Goal: Information Seeking & Learning: Learn about a topic

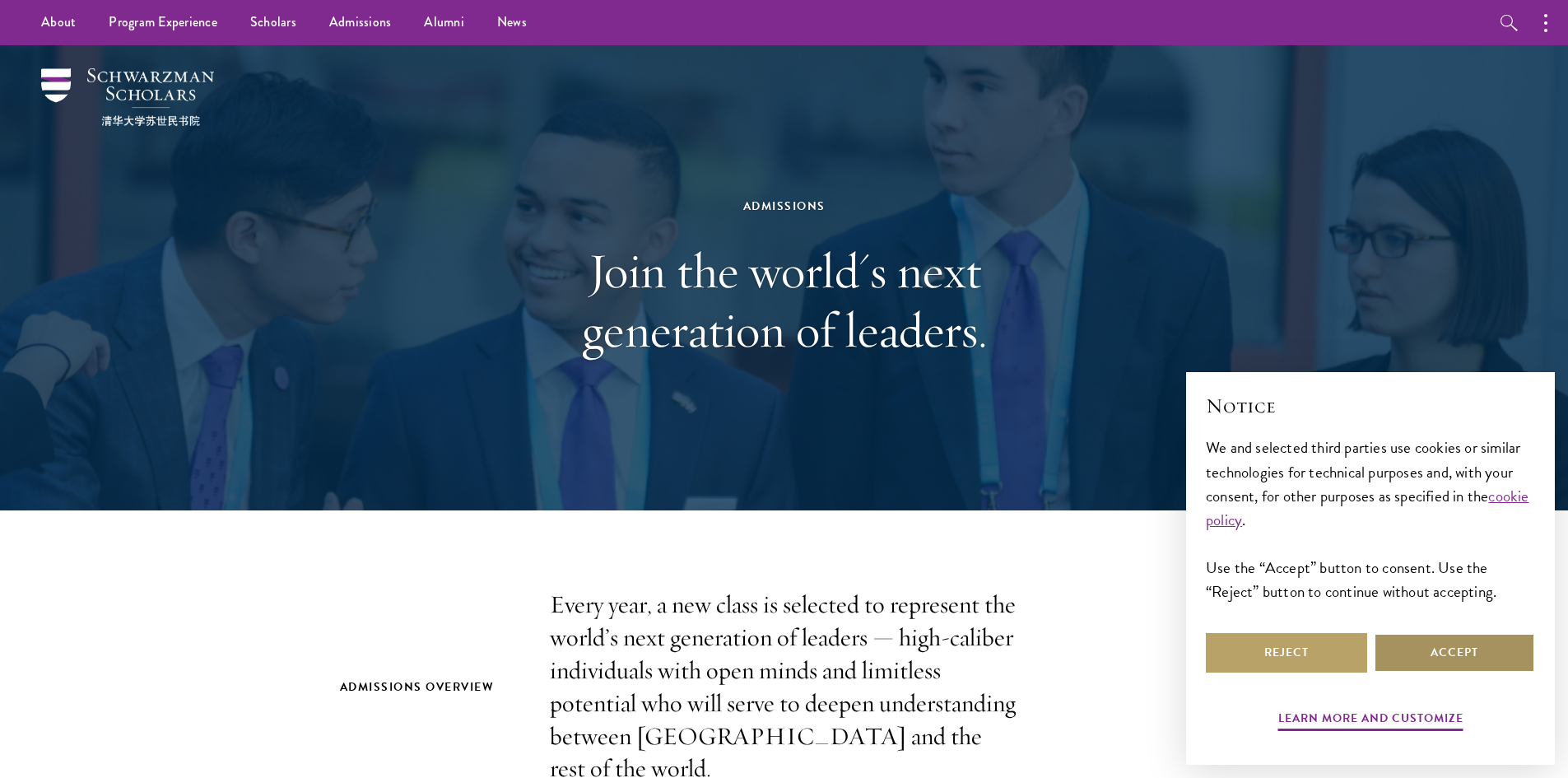
click at [1457, 656] on button "Accept" at bounding box center [1454, 653] width 161 height 39
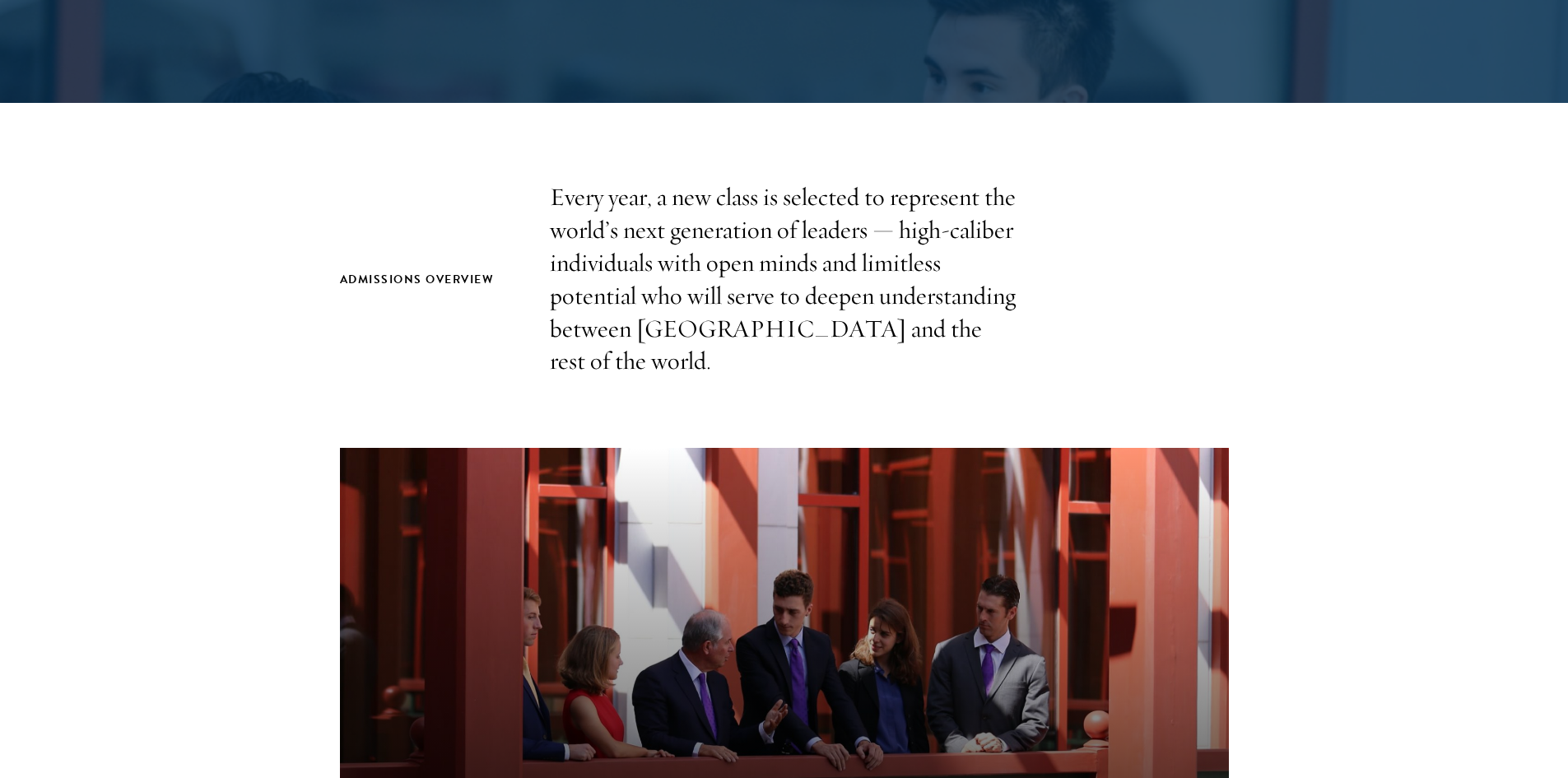
scroll to position [412, 0]
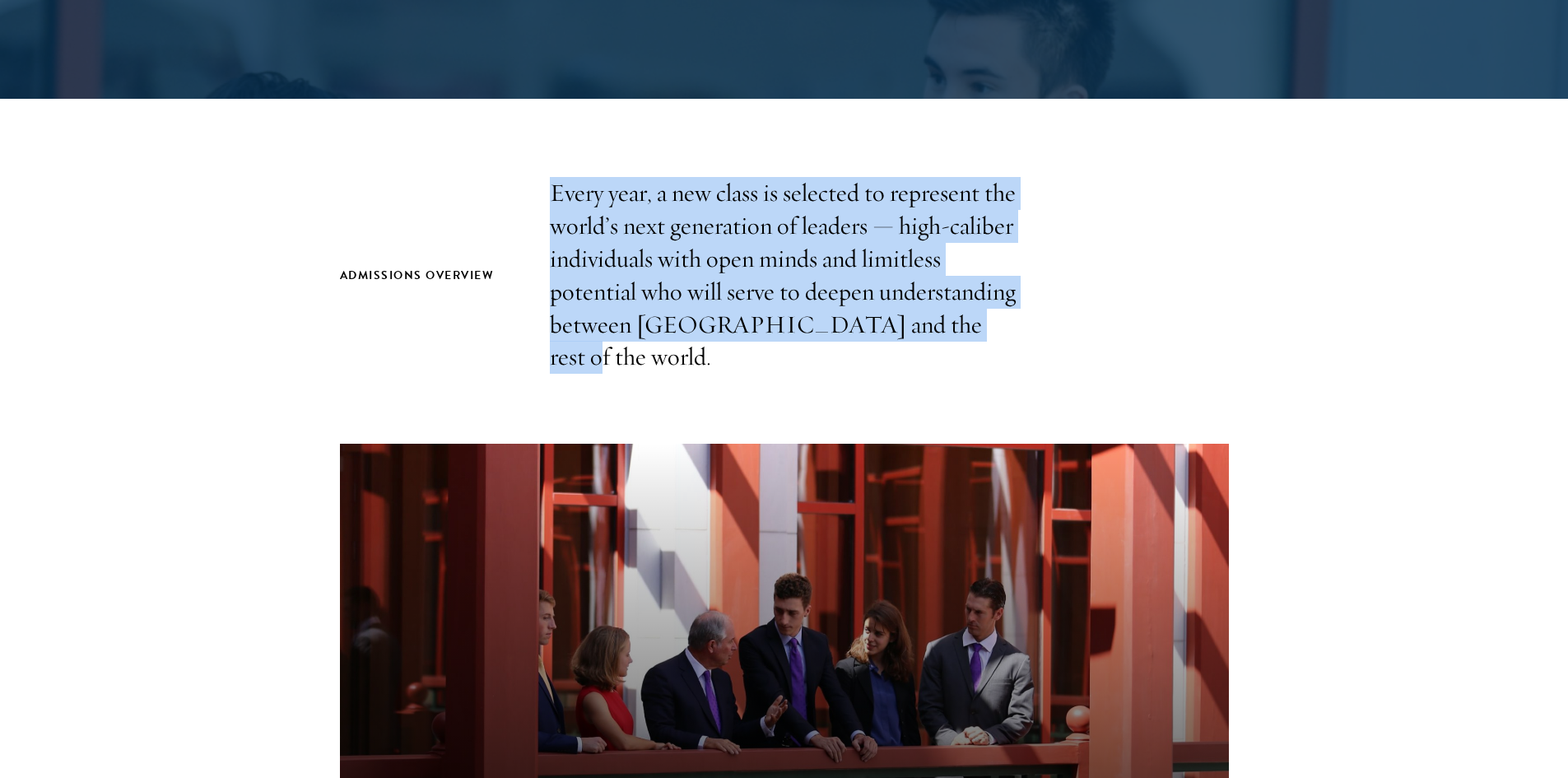
drag, startPoint x: 550, startPoint y: 192, endPoint x: 959, endPoint y: 341, distance: 435.3
click at [959, 341] on div "Admissions Overview Every year, a new class is selected to represent the world’…" at bounding box center [784, 274] width 889 height 196
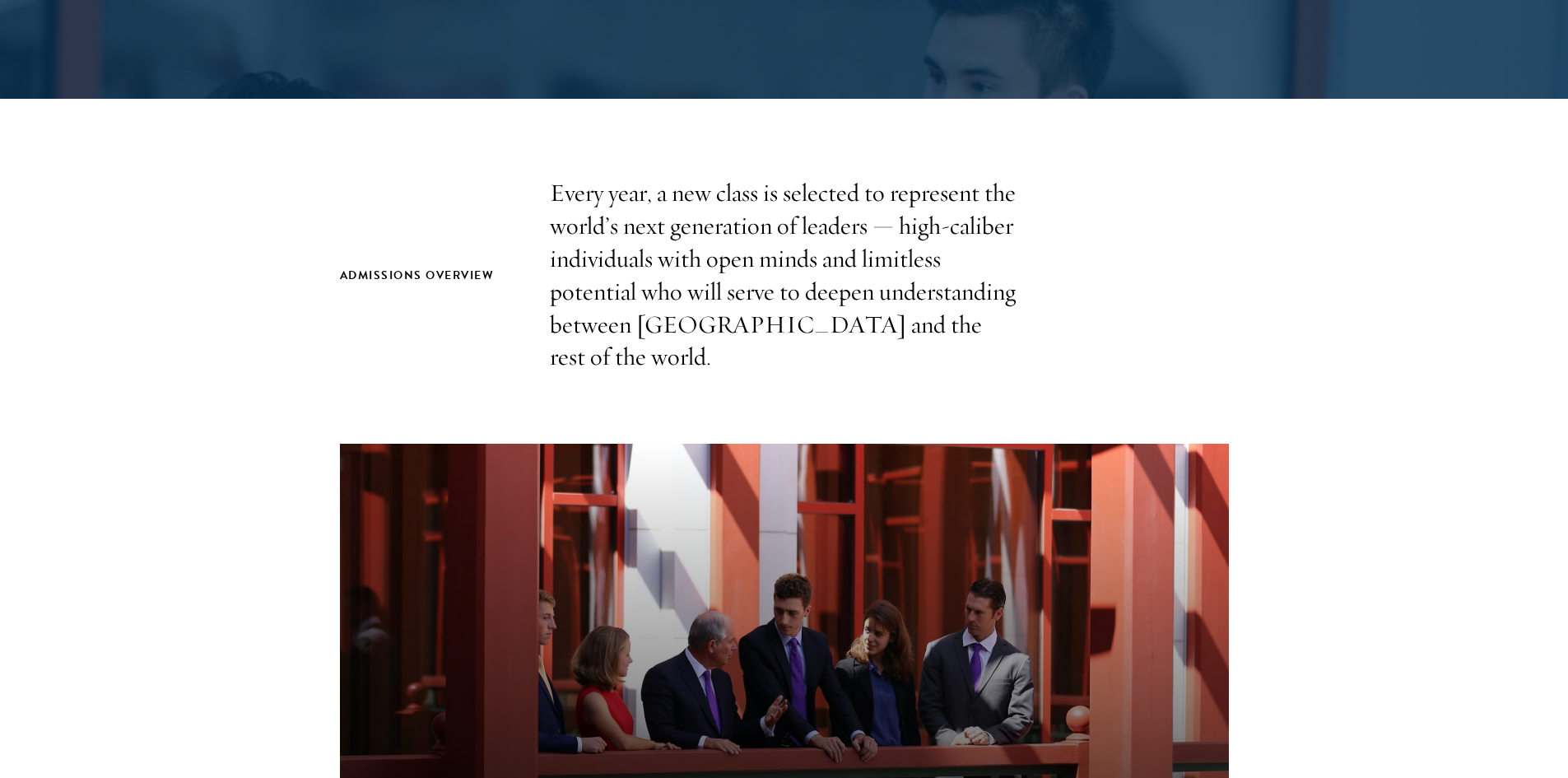
click at [996, 353] on section "Admissions Overview Every year, a new class is selected to represent the world’…" at bounding box center [784, 662] width 1568 height 972
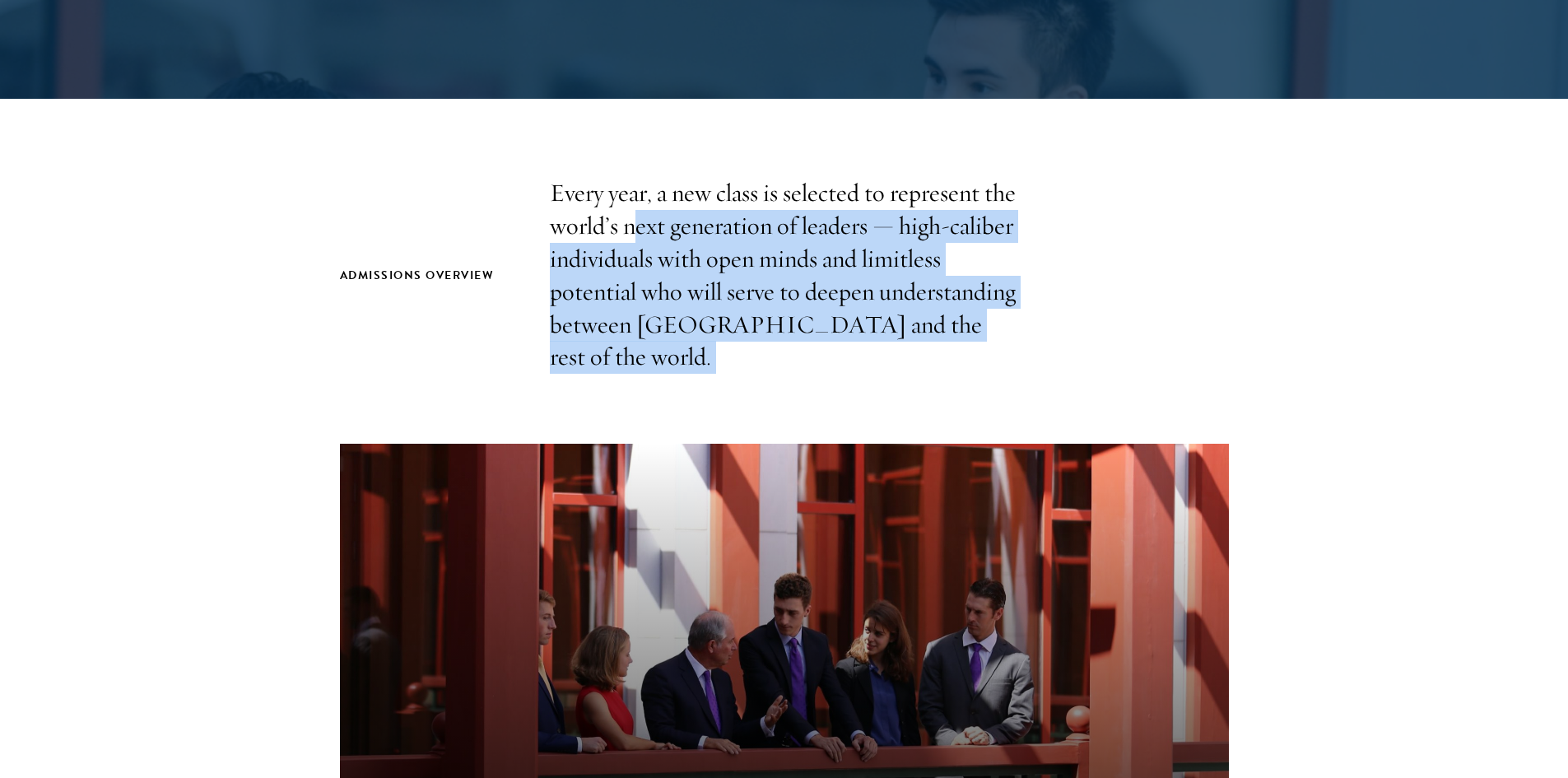
drag, startPoint x: 996, startPoint y: 350, endPoint x: 631, endPoint y: 222, distance: 386.8
click at [631, 222] on section "Admissions Overview Every year, a new class is selected to represent the world’…" at bounding box center [784, 662] width 1568 height 972
click at [631, 221] on p "Every year, a new class is selected to represent the world’s next generation of…" at bounding box center [784, 274] width 469 height 196
drag, startPoint x: 631, startPoint y: 221, endPoint x: 852, endPoint y: 337, distance: 249.6
click at [852, 337] on p "Every year, a new class is selected to represent the world’s next generation of…" at bounding box center [784, 274] width 469 height 196
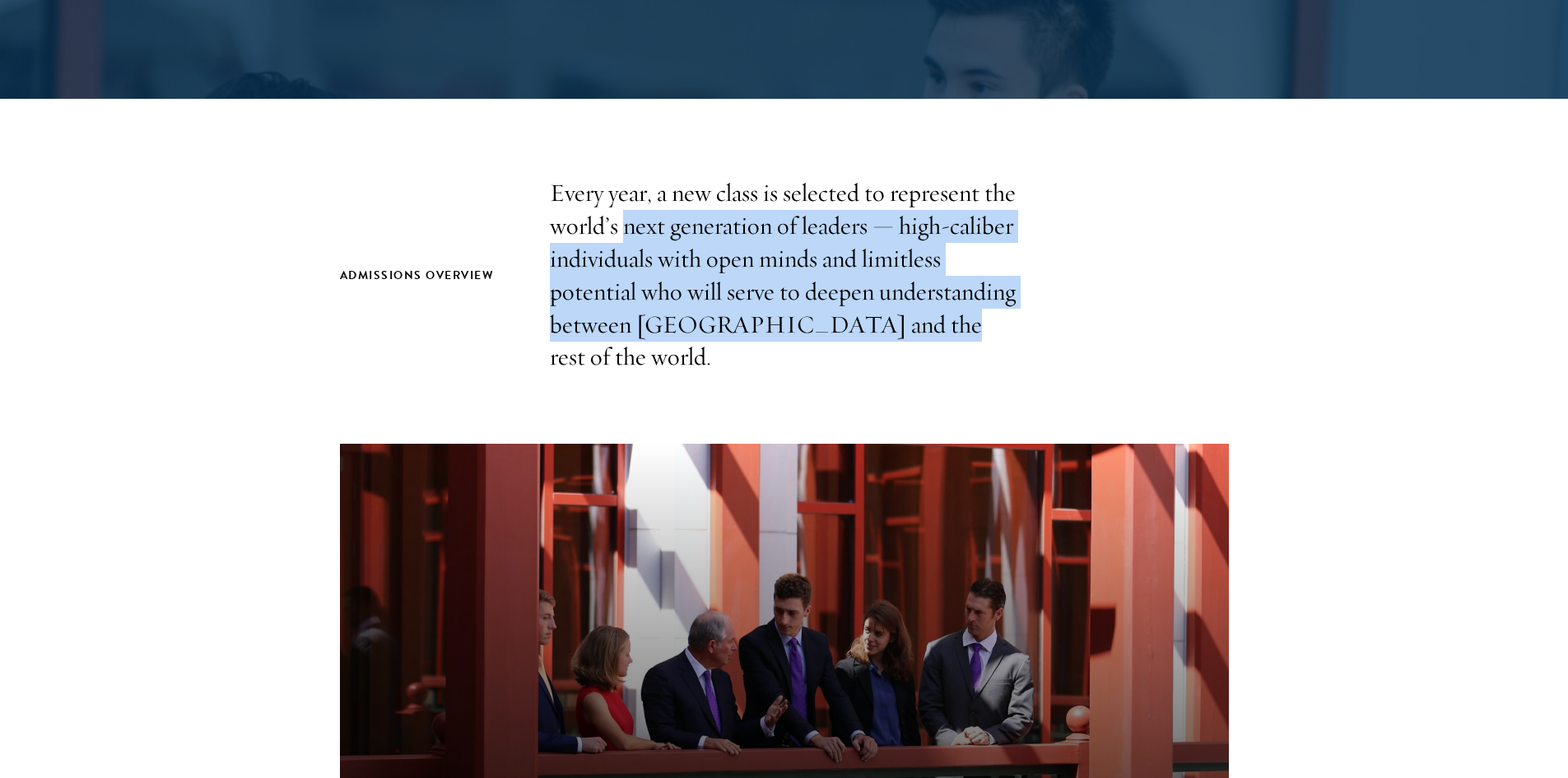
click at [854, 336] on p "Every year, a new class is selected to represent the world’s next generation of…" at bounding box center [784, 274] width 469 height 196
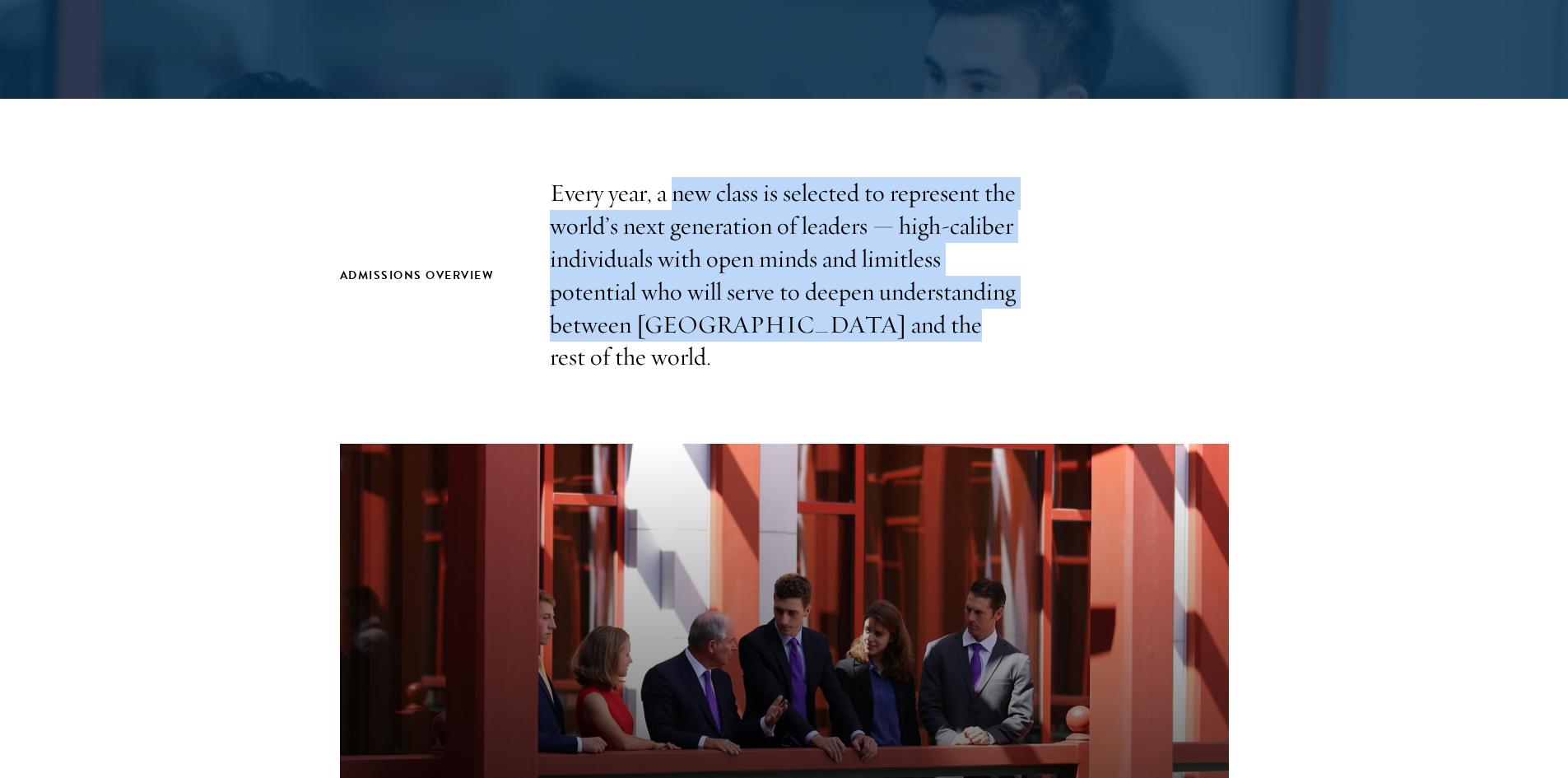
drag, startPoint x: 854, startPoint y: 336, endPoint x: 676, endPoint y: 205, distance: 221.0
click at [676, 206] on p "Every year, a new class is selected to represent the world’s next generation of…" at bounding box center [784, 274] width 469 height 196
click at [676, 205] on p "Every year, a new class is selected to represent the world’s next generation of…" at bounding box center [784, 274] width 469 height 196
drag, startPoint x: 681, startPoint y: 215, endPoint x: 882, endPoint y: 334, distance: 233.6
click at [882, 334] on p "Every year, a new class is selected to represent the world’s next generation of…" at bounding box center [784, 274] width 469 height 196
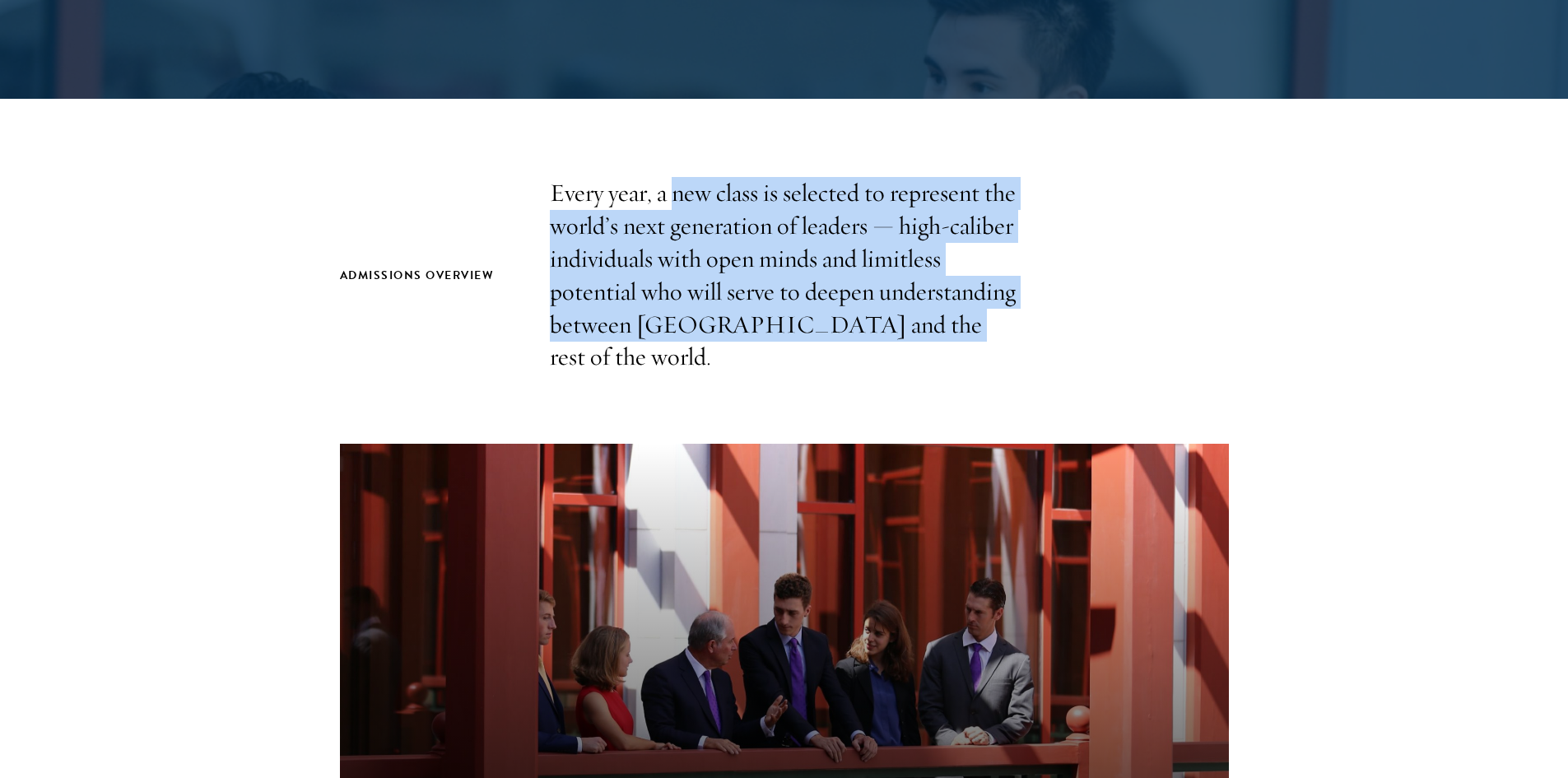
click at [882, 334] on p "Every year, a new class is selected to represent the world’s next generation of…" at bounding box center [784, 274] width 469 height 196
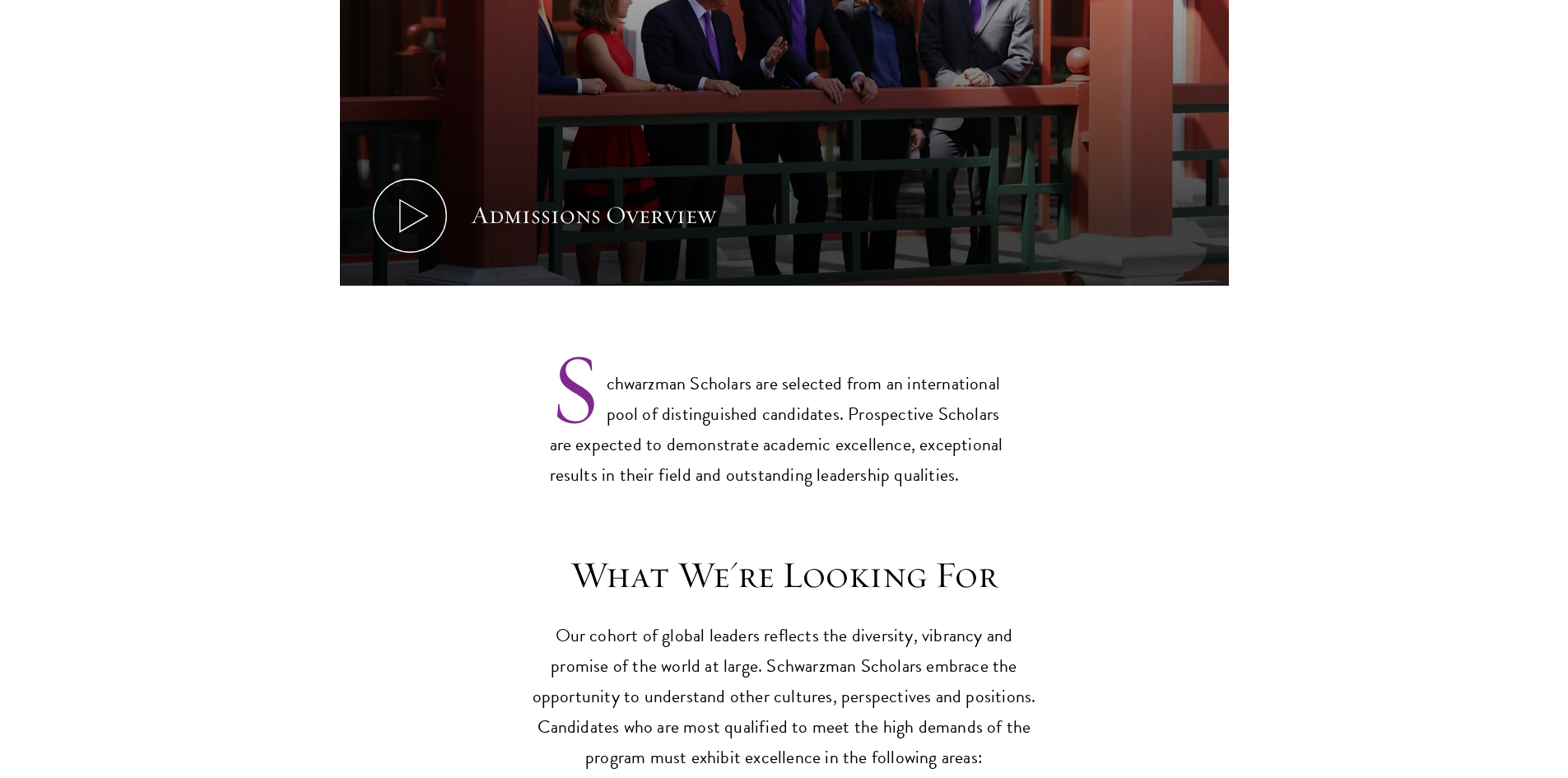
scroll to position [1400, 0]
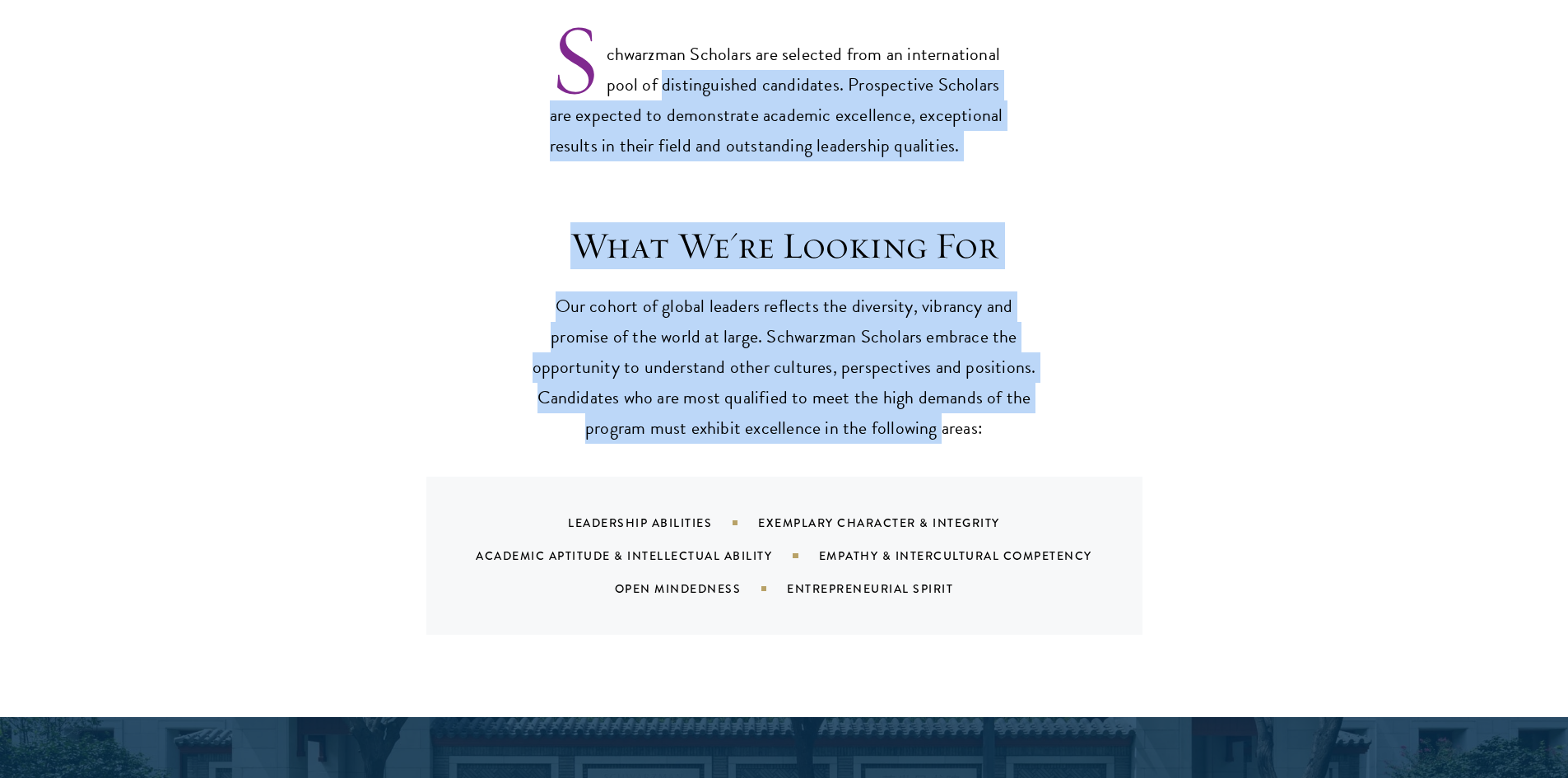
drag, startPoint x: 781, startPoint y: 189, endPoint x: 940, endPoint y: 399, distance: 263.4
click at [940, 399] on p "Our cohort of global leaders reflects the diversity, vibrancy and promise of th…" at bounding box center [784, 367] width 510 height 152
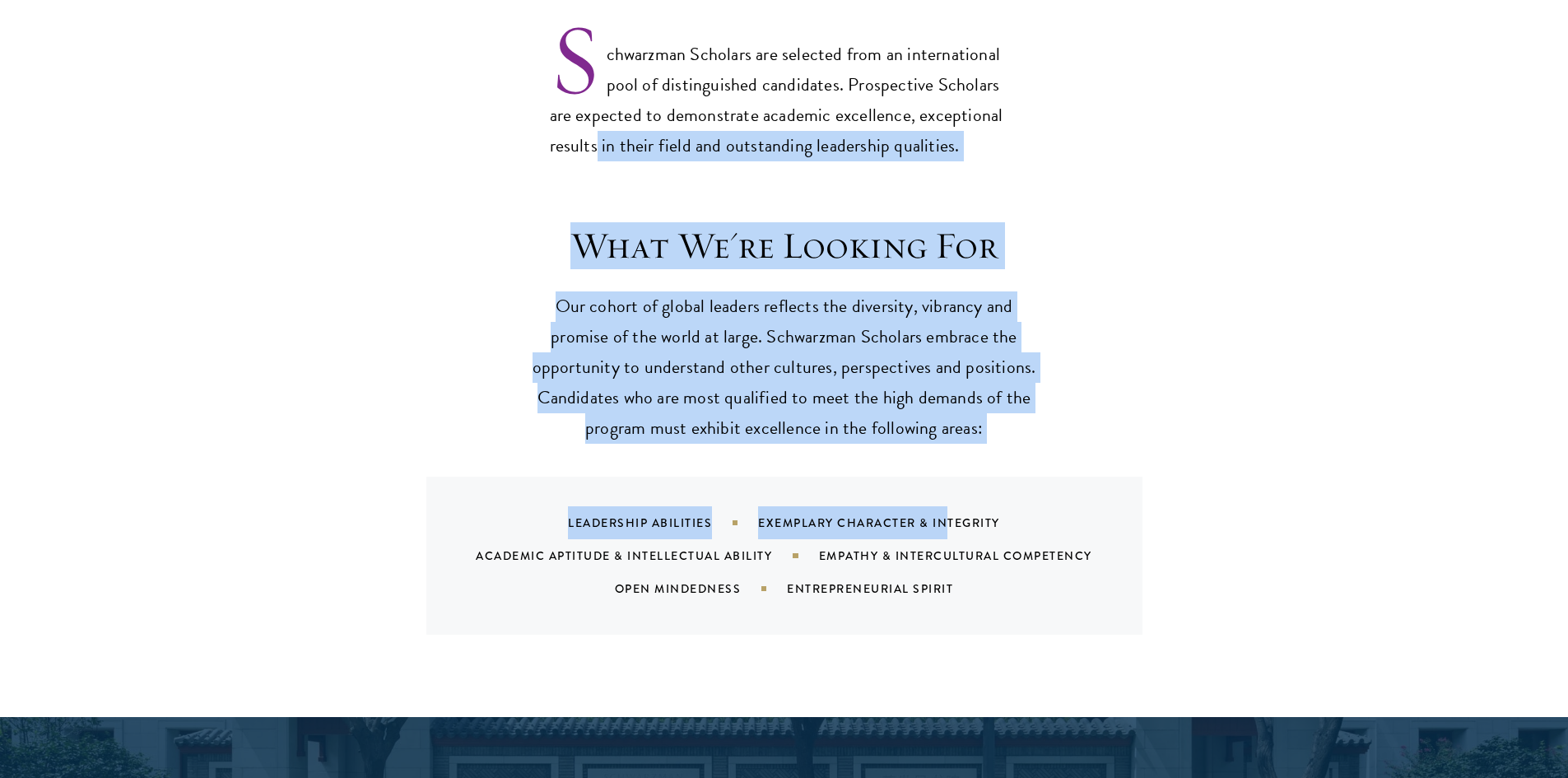
drag, startPoint x: 866, startPoint y: 404, endPoint x: 586, endPoint y: 110, distance: 406.0
click at [586, 108] on p "Schwarzman Scholars are selected from an international pool of distinguished ca…" at bounding box center [784, 87] width 469 height 149
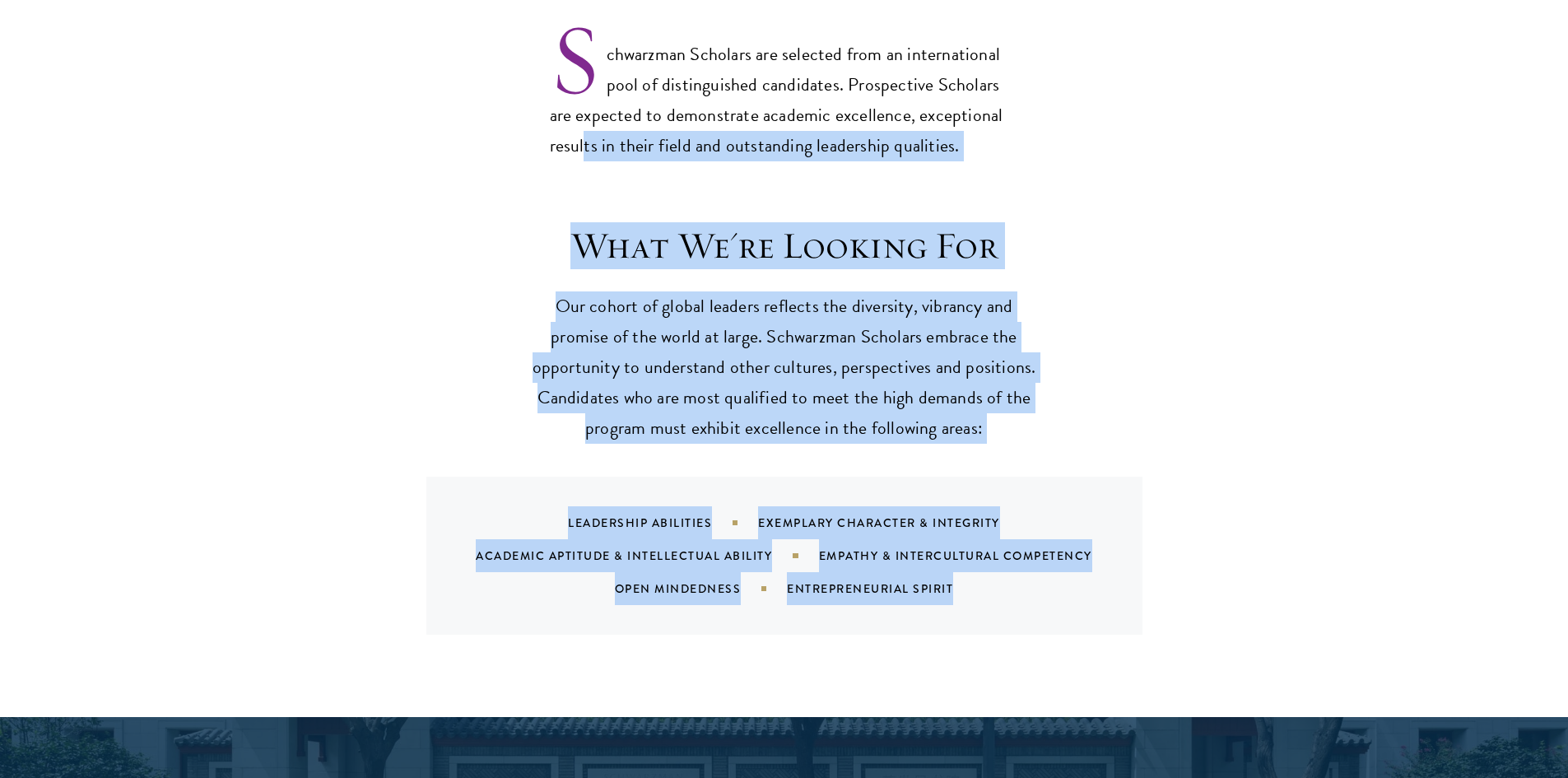
drag, startPoint x: 628, startPoint y: 156, endPoint x: 1108, endPoint y: 567, distance: 631.9
click at [1108, 567] on div "Leadership Abilities Exemplary Character & Integrity Academic Aptitude & Intell…" at bounding box center [804, 556] width 676 height 99
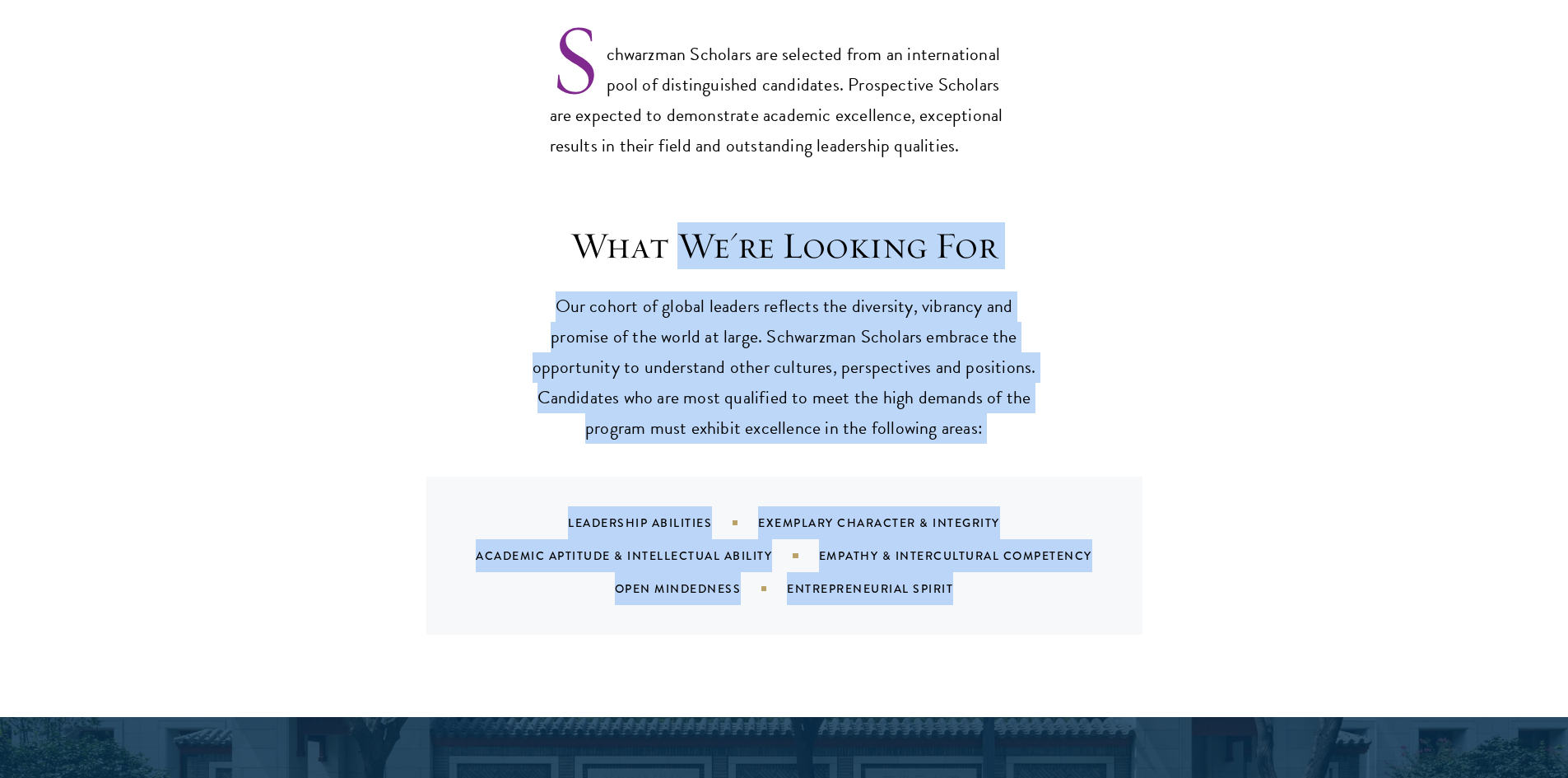
drag, startPoint x: 1108, startPoint y: 567, endPoint x: 711, endPoint y: 171, distance: 560.7
click at [714, 193] on div "What We're Looking For Our cohort of global leaders reflects the diversity, vib…" at bounding box center [784, 455] width 1568 height 525
click at [711, 193] on div "What We're Looking For Our cohort of global leaders reflects the diversity, vib…" at bounding box center [784, 455] width 1568 height 525
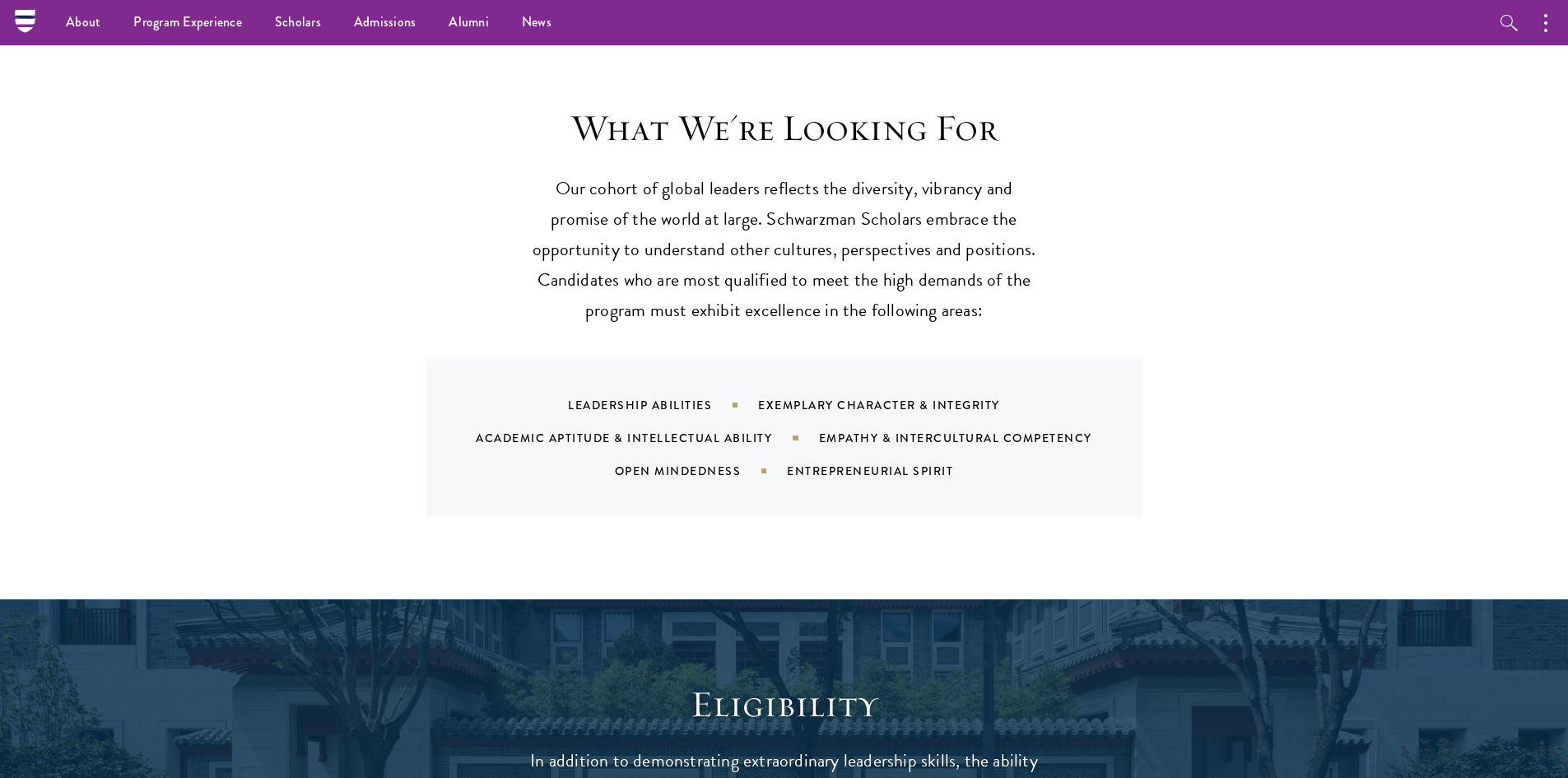
scroll to position [1482, 0]
